Goal: Communication & Community: Participate in discussion

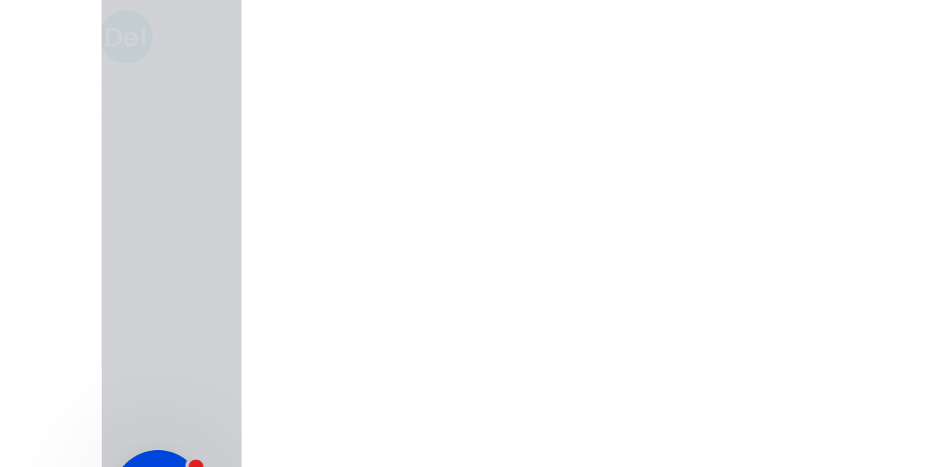
scroll to position [6663, 0]
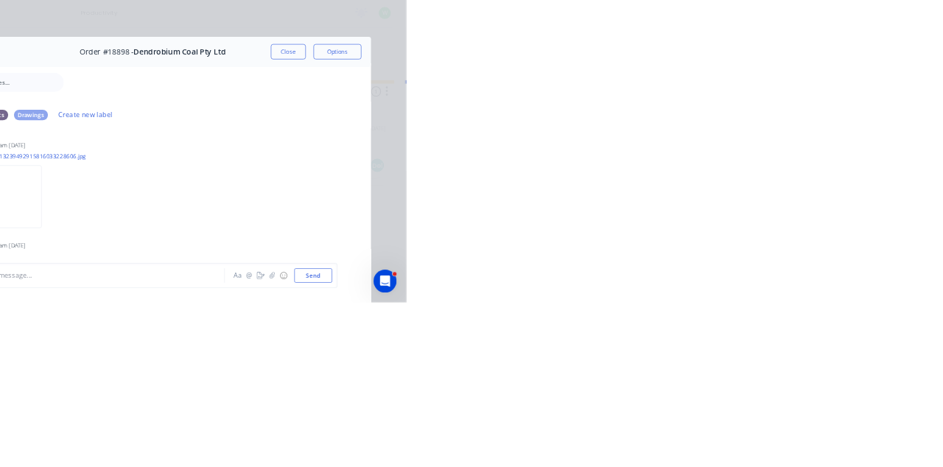
click at [789, 86] on button "Close" at bounding box center [762, 82] width 54 height 24
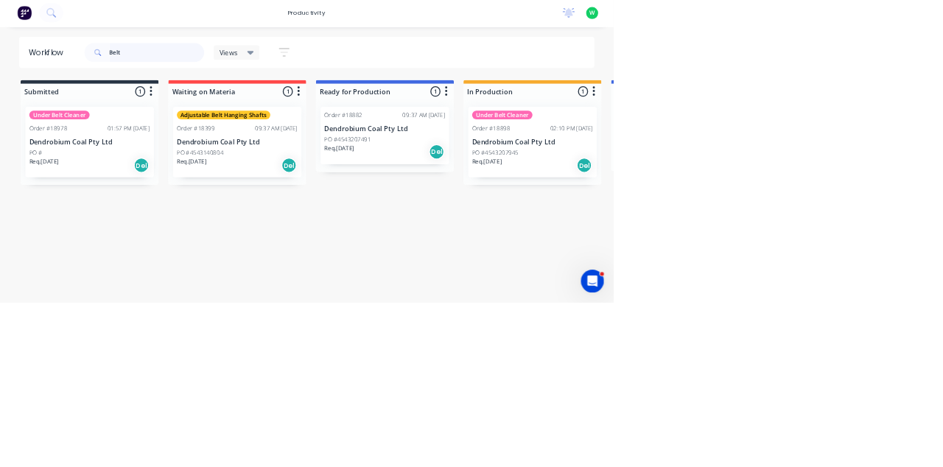
click at [212, 84] on input "Belt" at bounding box center [241, 83] width 146 height 29
type input "B"
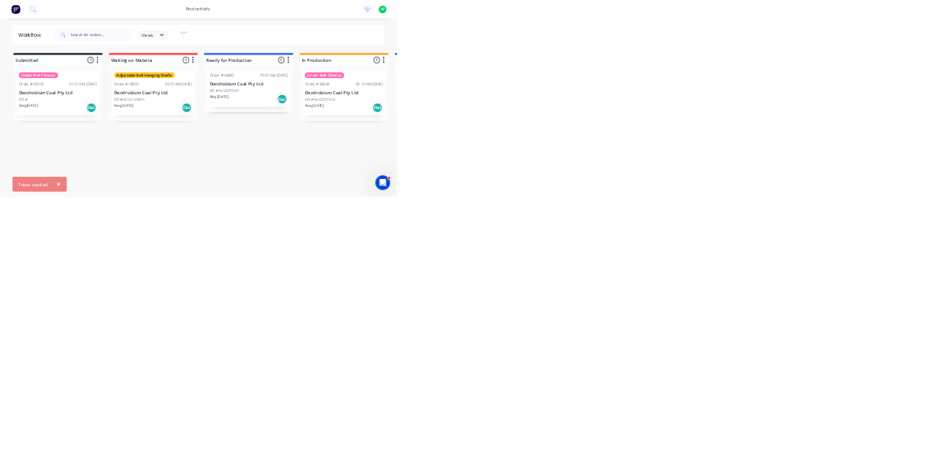
click at [939, 385] on div "Workflow Views Save new view None (Default) edit Show/Hide statuses Show line i…" at bounding box center [471, 248] width 943 height 379
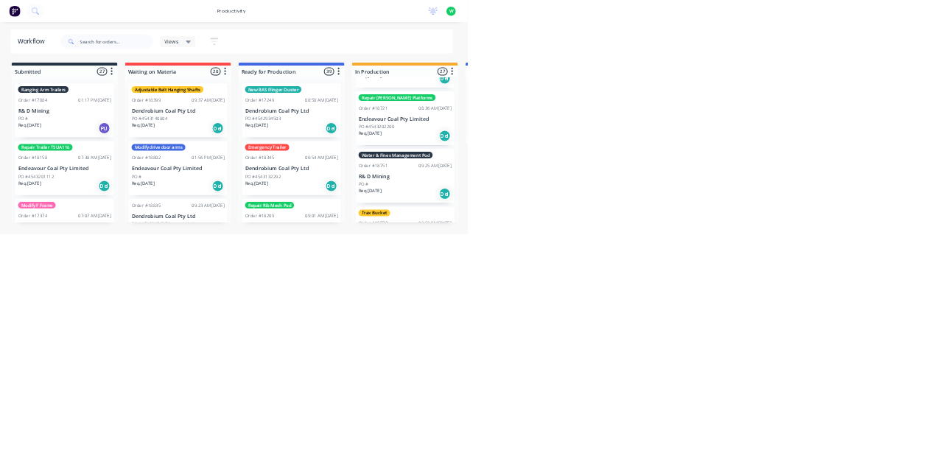
scroll to position [914, 0]
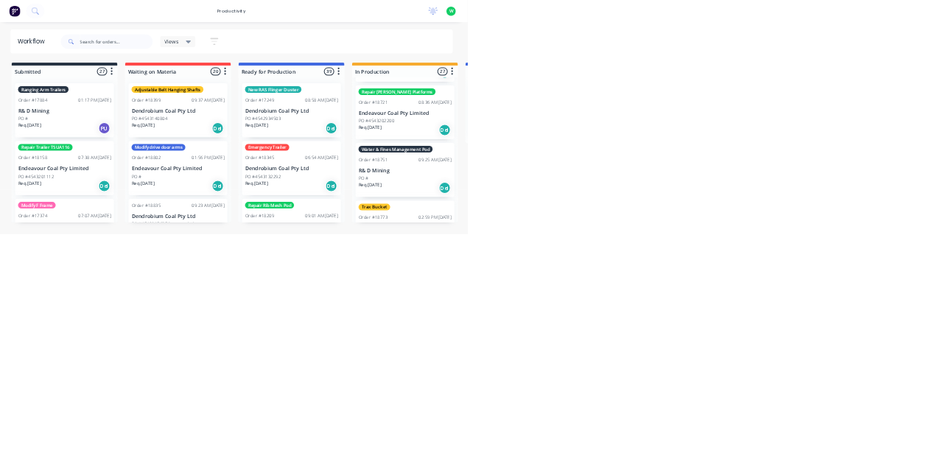
click at [813, 312] on div "Order #18751 09:25 AM 12/06/25" at bounding box center [819, 318] width 186 height 13
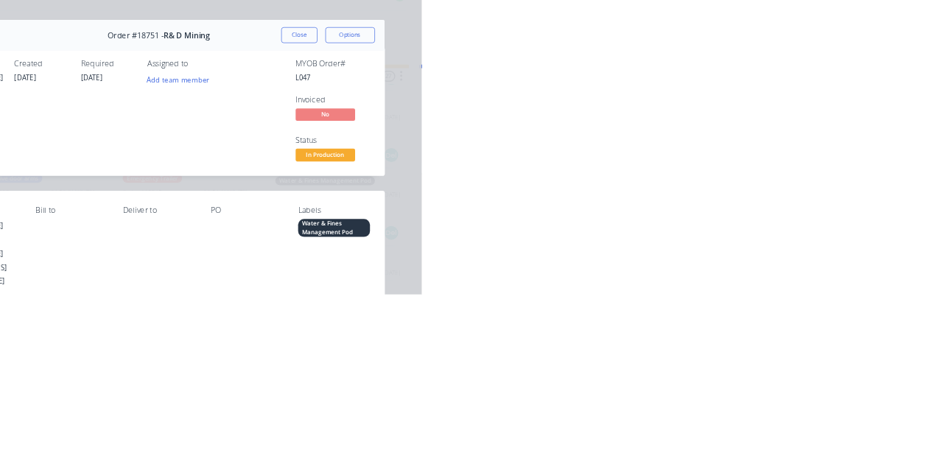
click at [154, 130] on div "Collaborate" at bounding box center [125, 128] width 58 height 13
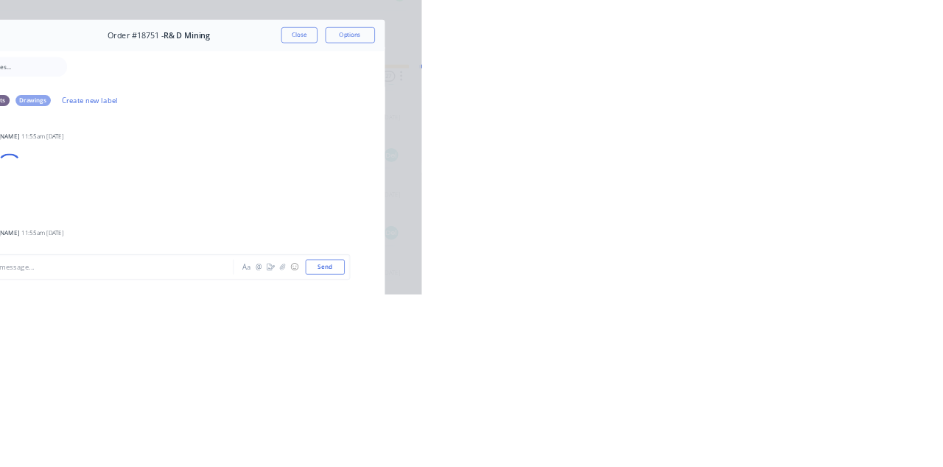
click at [195, 172] on button "Checklists 0/0" at bounding box center [125, 165] width 140 height 37
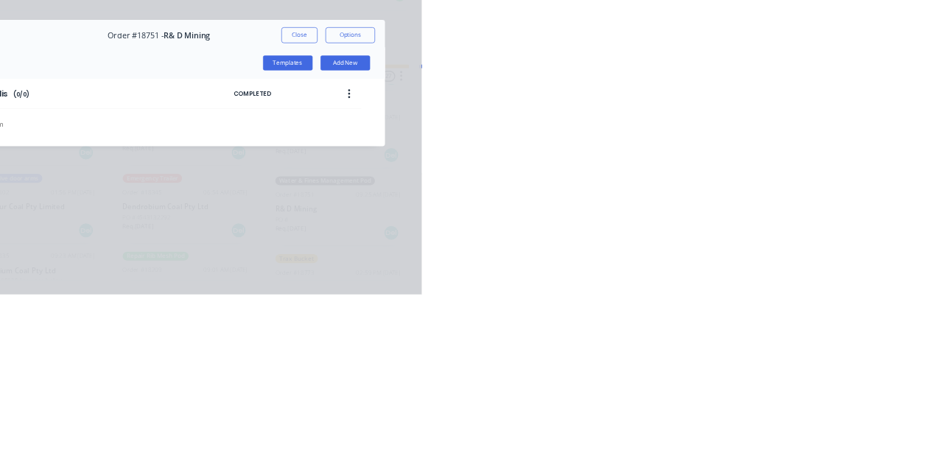
type textarea "x"
click at [158, 97] on div "Order details" at bounding box center [127, 91] width 63 height 13
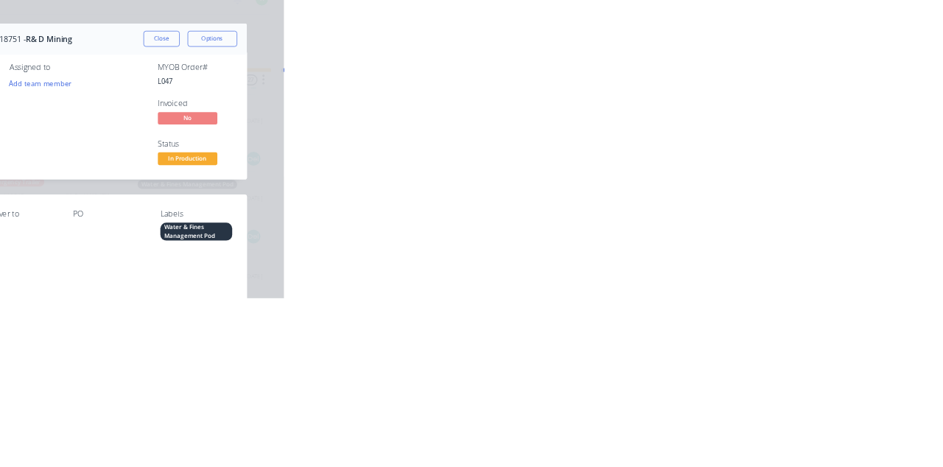
scroll to position [0, 0]
click at [136, 202] on div "Tracking" at bounding box center [116, 202] width 41 height 13
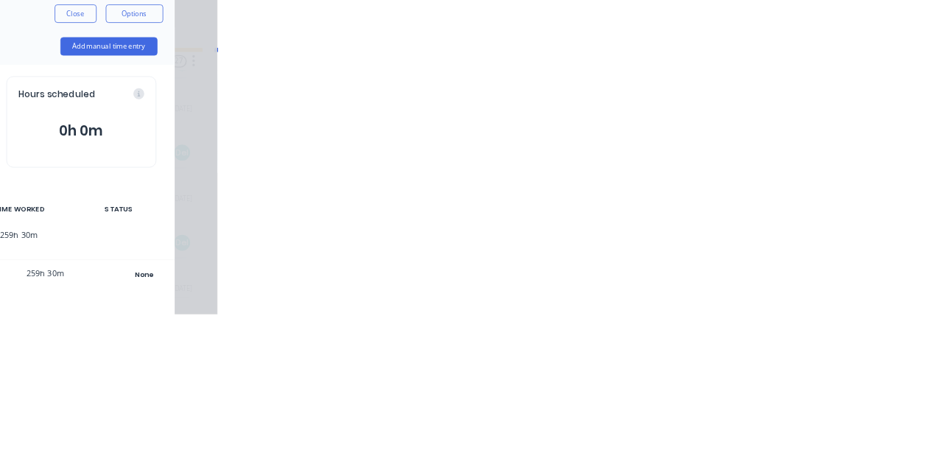
click at [634, 223] on button "259h 30m" at bounding box center [552, 232] width 161 height 28
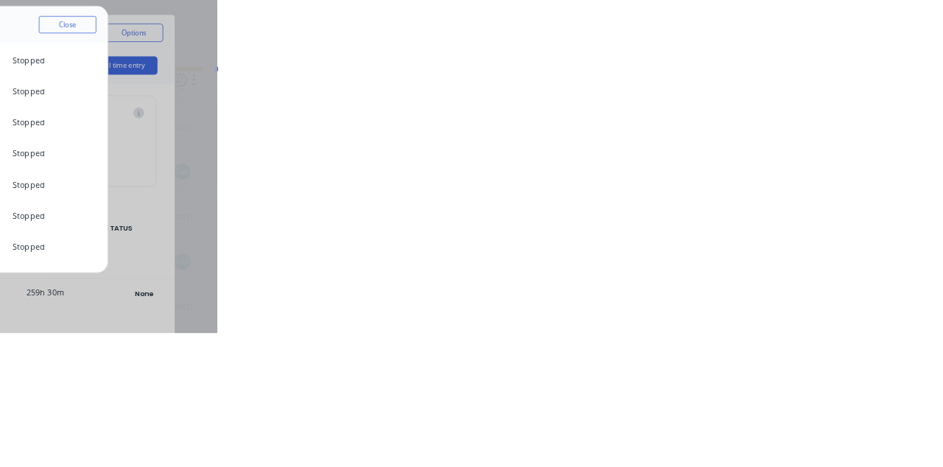
click at [788, 72] on button "Close" at bounding box center [751, 71] width 74 height 22
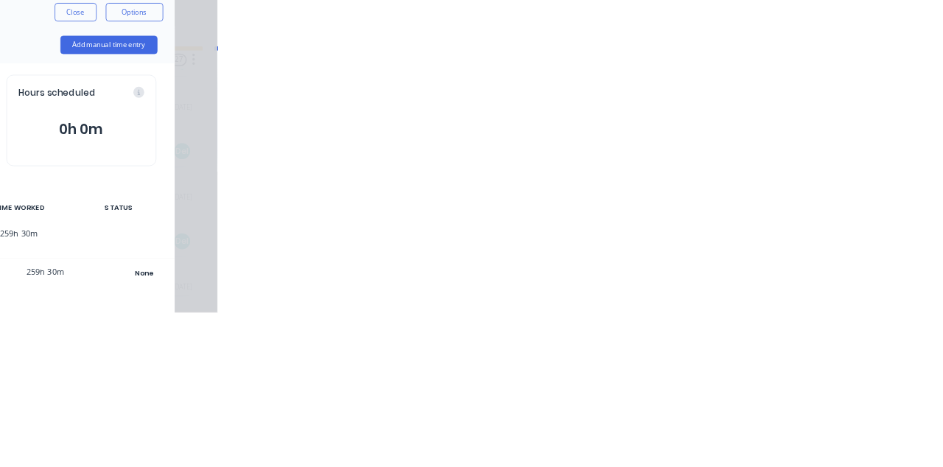
click at [574, 366] on icon "button" at bounding box center [570, 367] width 7 height 8
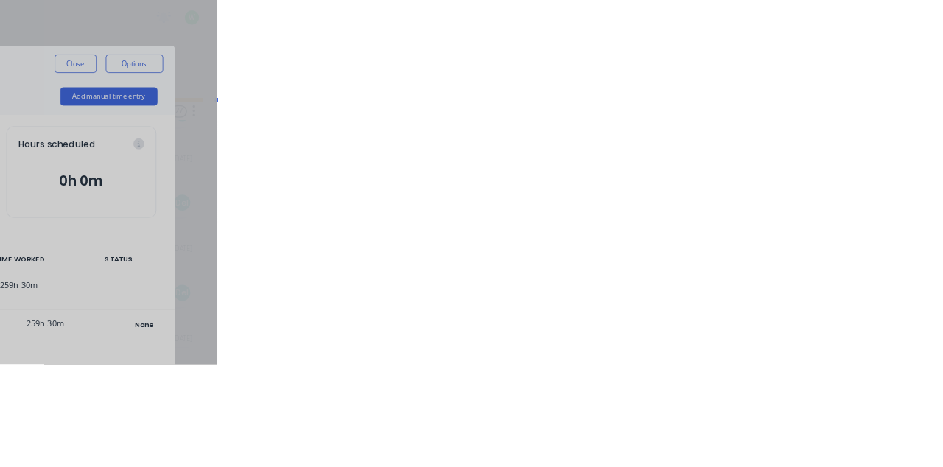
click at [594, 77] on icon at bounding box center [590, 77] width 7 height 7
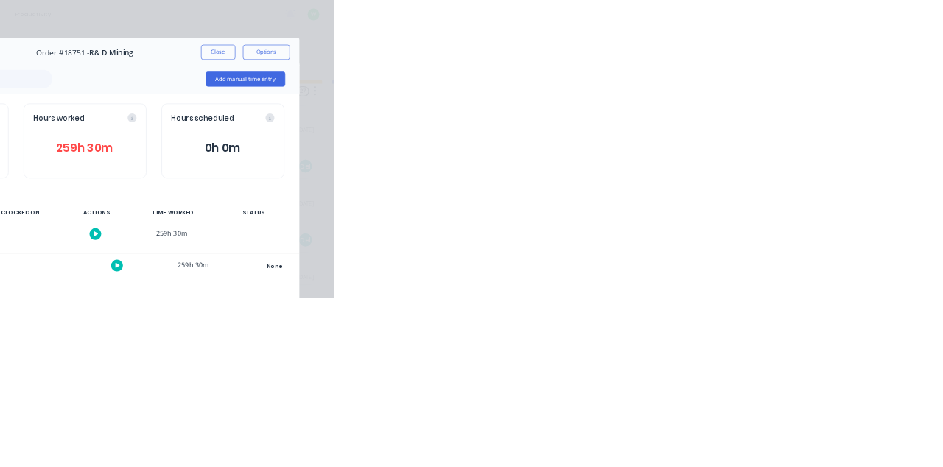
click at [154, 129] on div "Collaborate" at bounding box center [125, 128] width 58 height 13
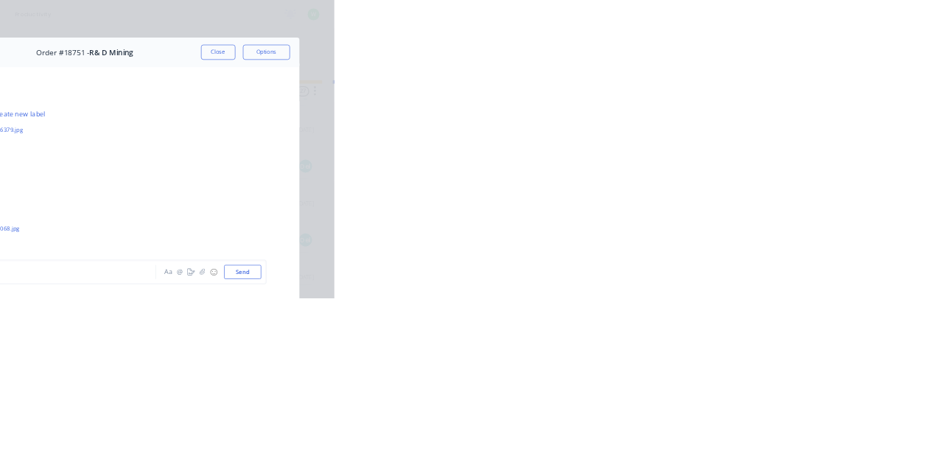
click at [383, 268] on img at bounding box center [329, 265] width 106 height 97
click at [789, 82] on button "Close" at bounding box center [762, 82] width 54 height 24
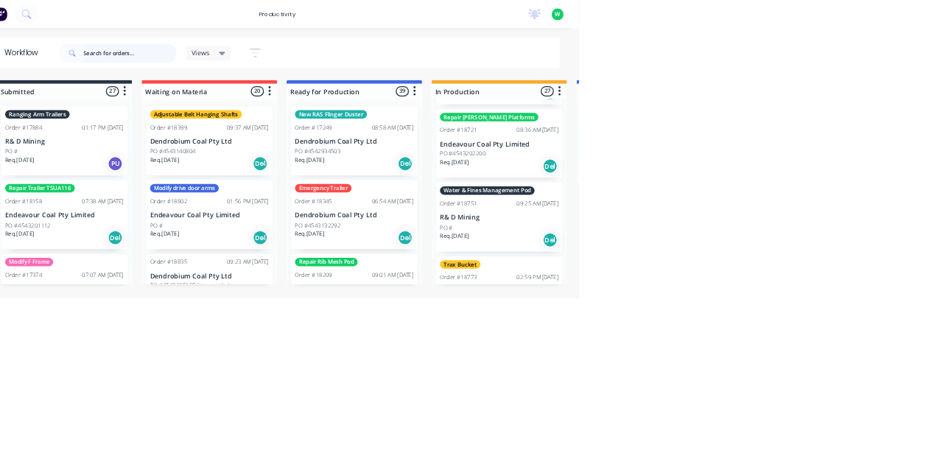
click at [239, 84] on input "text" at bounding box center [241, 83] width 146 height 29
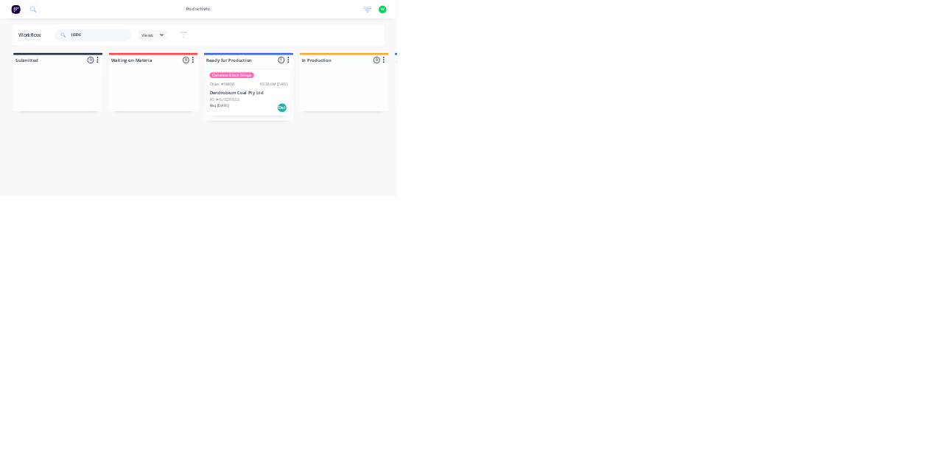
type input "18806"
click at [585, 222] on p "Dendrobium Coal Pty Ltd" at bounding box center [592, 221] width 186 height 13
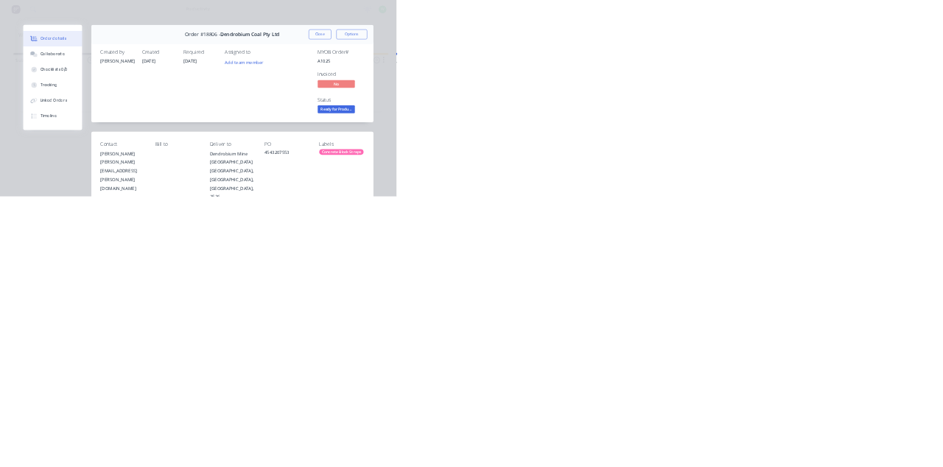
click at [154, 134] on div "Collaborate" at bounding box center [125, 128] width 58 height 13
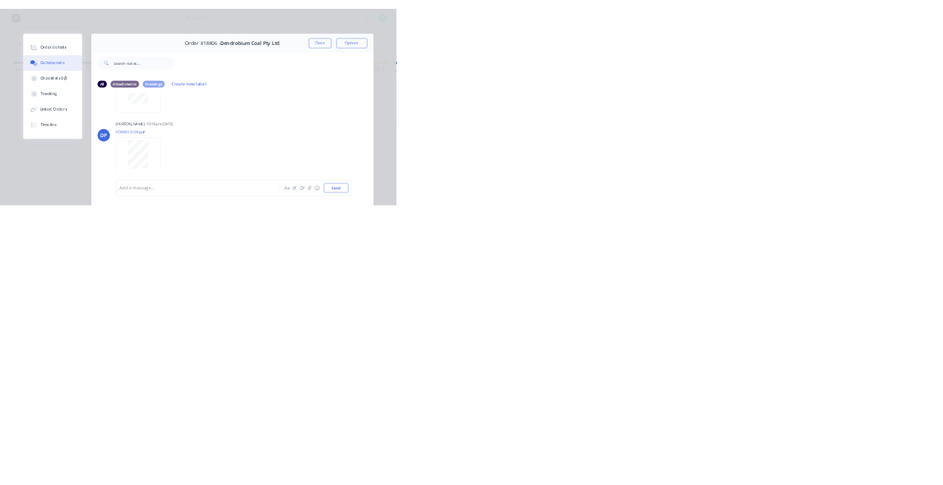
scroll to position [666, 0]
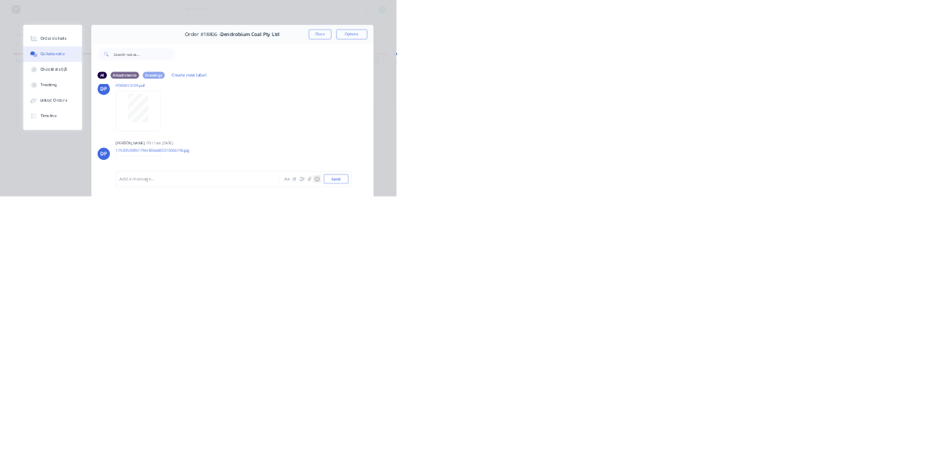
click at [764, 435] on button "☺" at bounding box center [755, 426] width 18 height 18
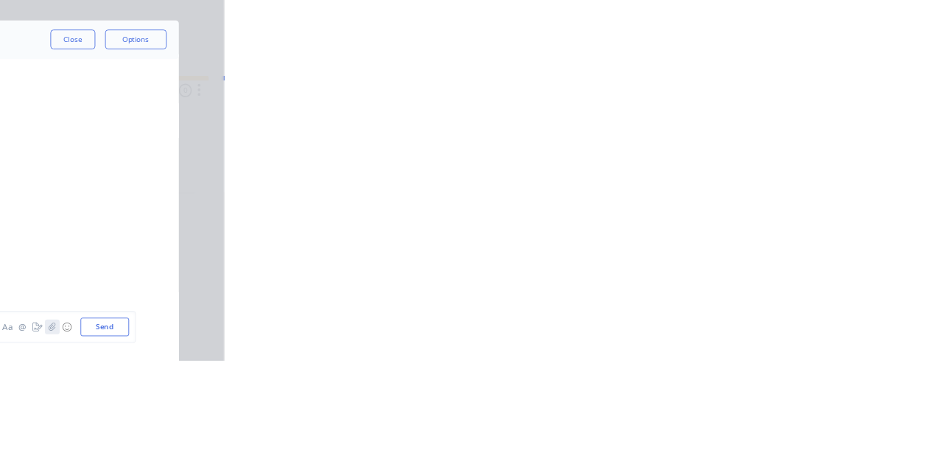
click at [741, 431] on icon "button" at bounding box center [736, 426] width 9 height 10
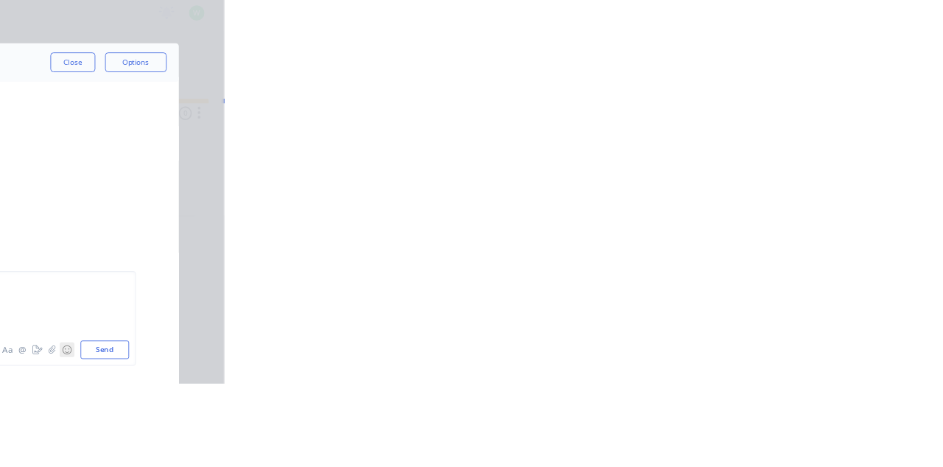
click at [764, 435] on button "☺" at bounding box center [755, 426] width 18 height 18
click at [741, 430] on icon "button" at bounding box center [737, 426] width 8 height 10
click at [829, 437] on button "Send" at bounding box center [800, 426] width 58 height 22
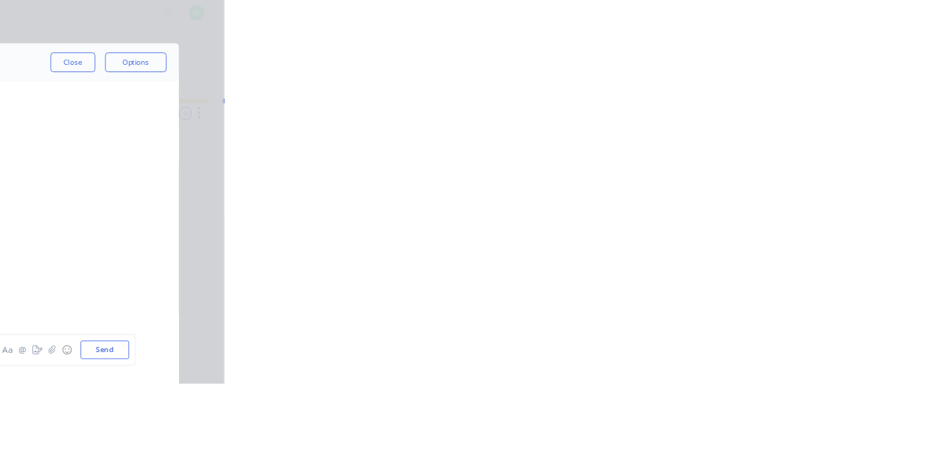
click at [789, 87] on button "Close" at bounding box center [762, 82] width 54 height 24
